Goal: Task Accomplishment & Management: Manage account settings

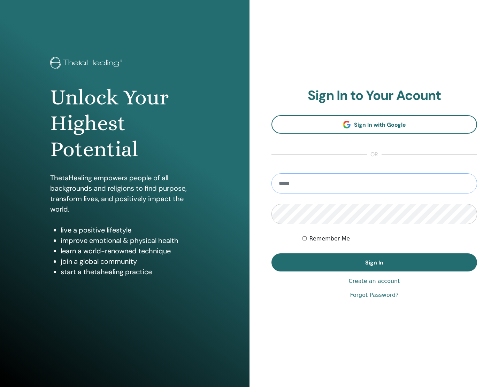
click at [321, 180] on input "email" at bounding box center [373, 183] width 205 height 20
type input "**********"
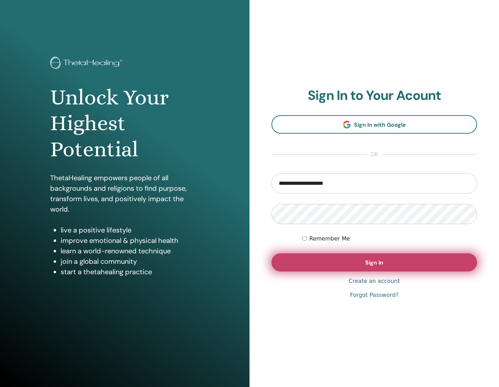
click at [370, 262] on span "Sign In" at bounding box center [374, 262] width 18 height 7
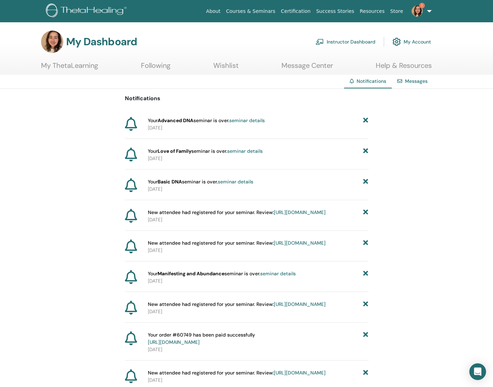
click at [255, 120] on link "seminar details" at bounding box center [247, 120] width 36 height 6
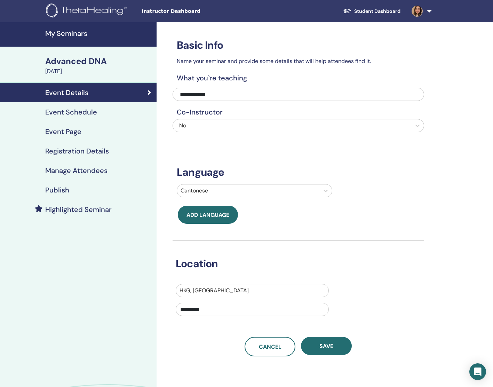
click at [100, 153] on h4 "Registration Details" at bounding box center [77, 151] width 64 height 8
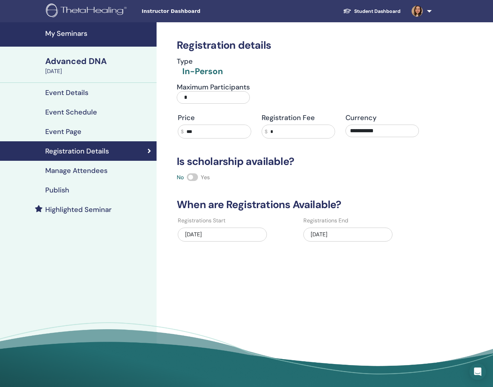
click at [85, 189] on div "Publish" at bounding box center [79, 190] width 146 height 8
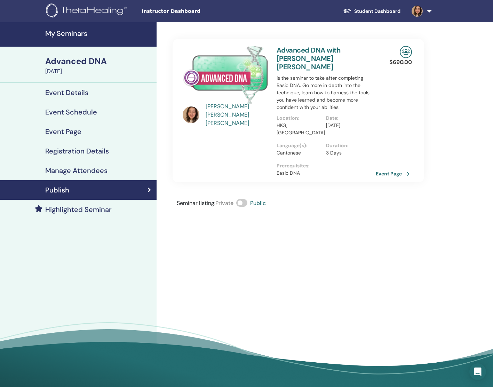
click at [100, 173] on h4 "Manage Attendees" at bounding box center [76, 170] width 62 height 8
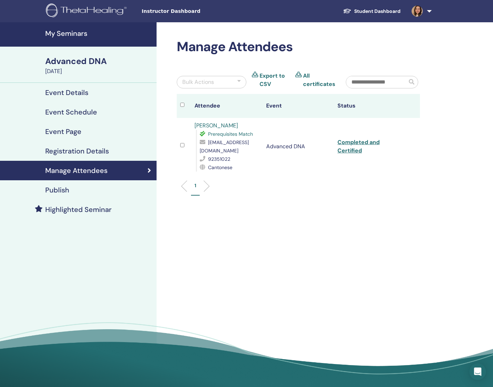
click at [81, 36] on h4 "My Seminars" at bounding box center [98, 33] width 107 height 8
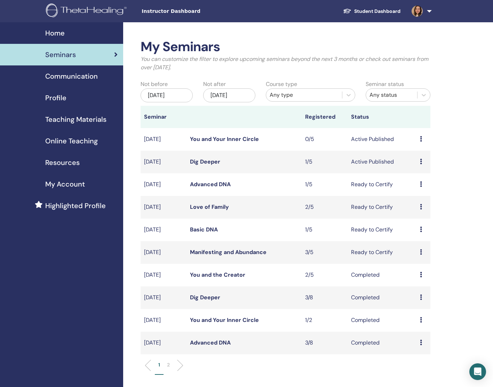
click at [249, 250] on link "Manifesting and Abundance" at bounding box center [228, 252] width 77 height 7
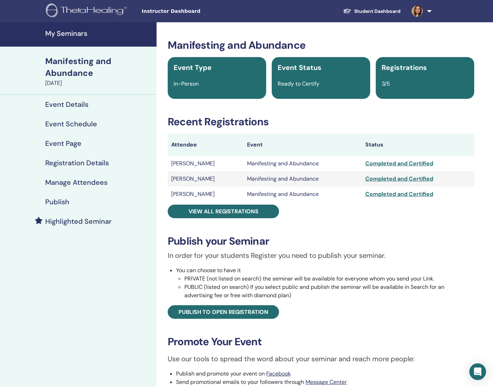
click at [400, 165] on div "Completed and Certified" at bounding box center [418, 163] width 105 height 8
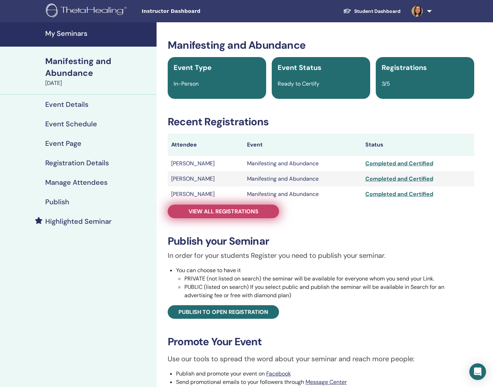
click at [260, 209] on link "View all registrations" at bounding box center [223, 212] width 111 height 14
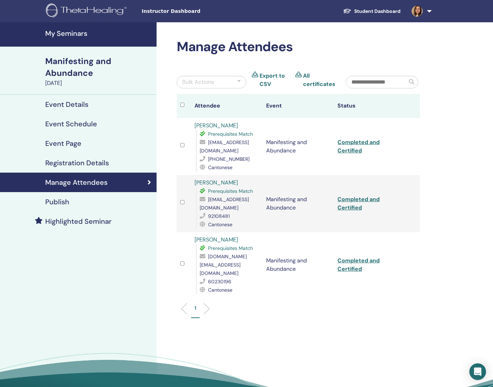
click at [352, 148] on link "Completed and Certified" at bounding box center [359, 147] width 42 height 16
click at [73, 33] on h4 "My Seminars" at bounding box center [98, 33] width 107 height 8
